Goal: Task Accomplishment & Management: Use online tool/utility

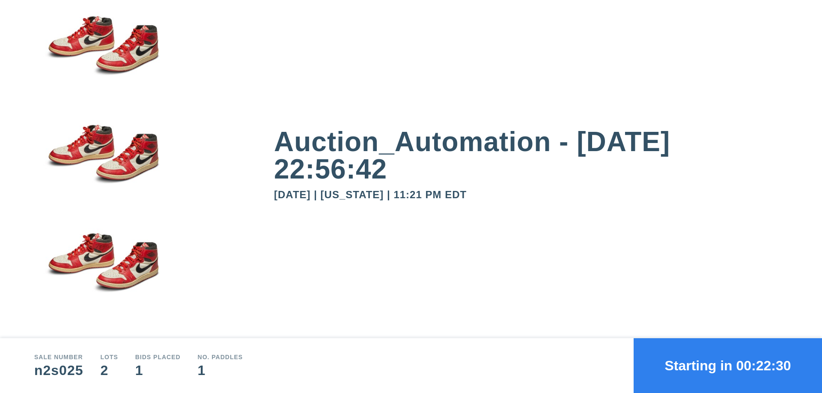
click at [728, 366] on button "Starting in 00:22:30" at bounding box center [728, 365] width 188 height 55
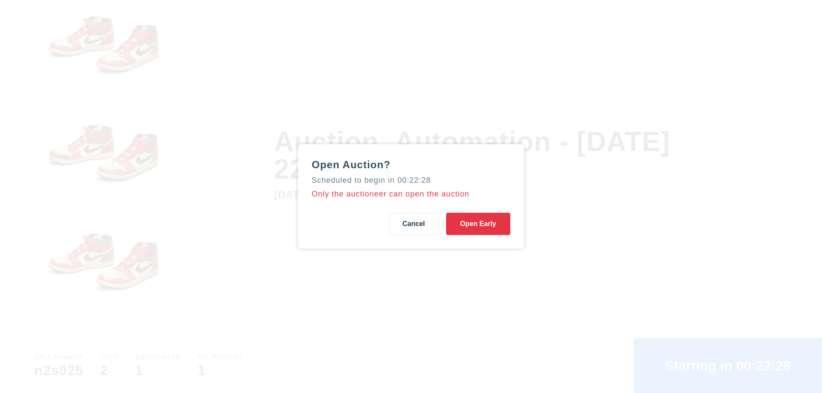
click at [478, 224] on button "Open Early" at bounding box center [478, 224] width 64 height 22
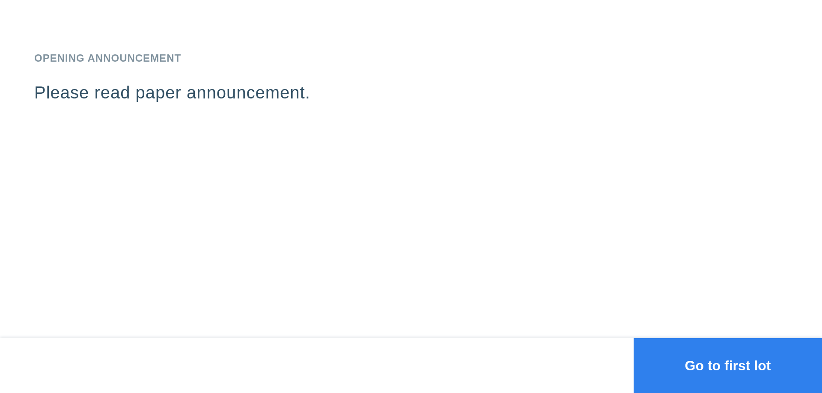
click at [728, 366] on button "Go to first lot" at bounding box center [728, 365] width 188 height 55
